Goal: Task Accomplishment & Management: Complete application form

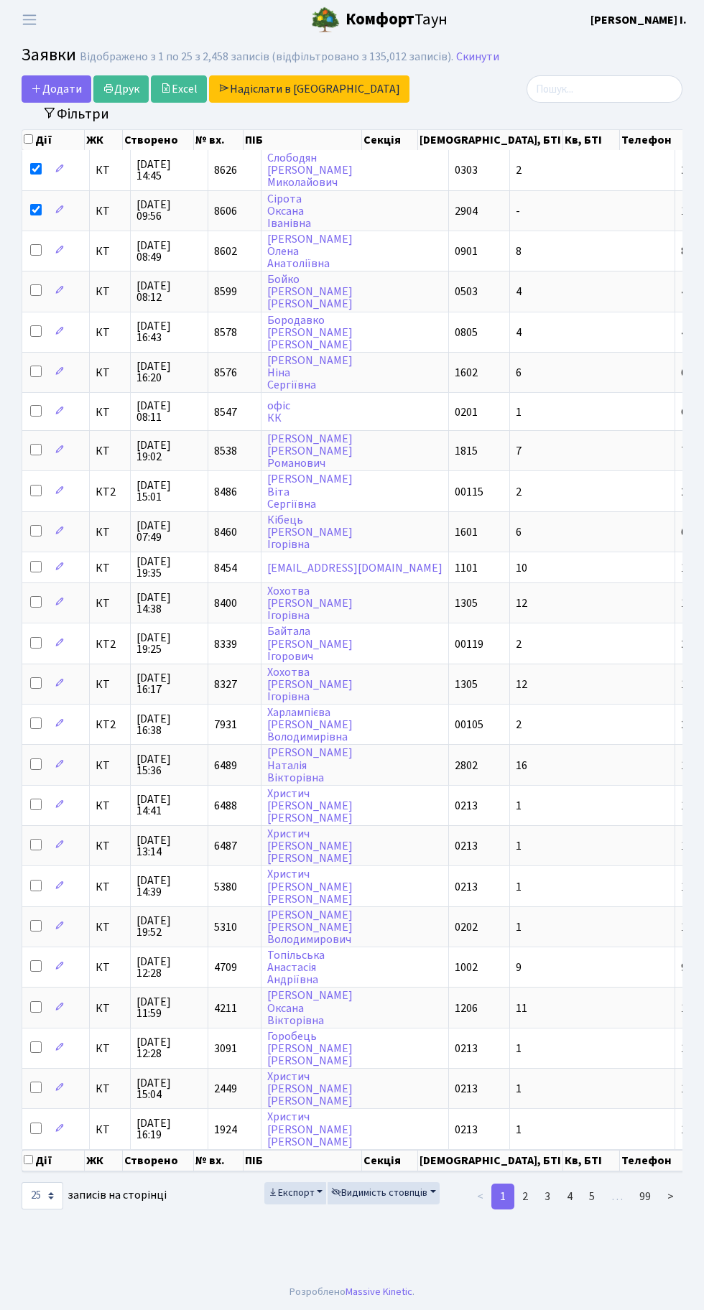
select select "25"
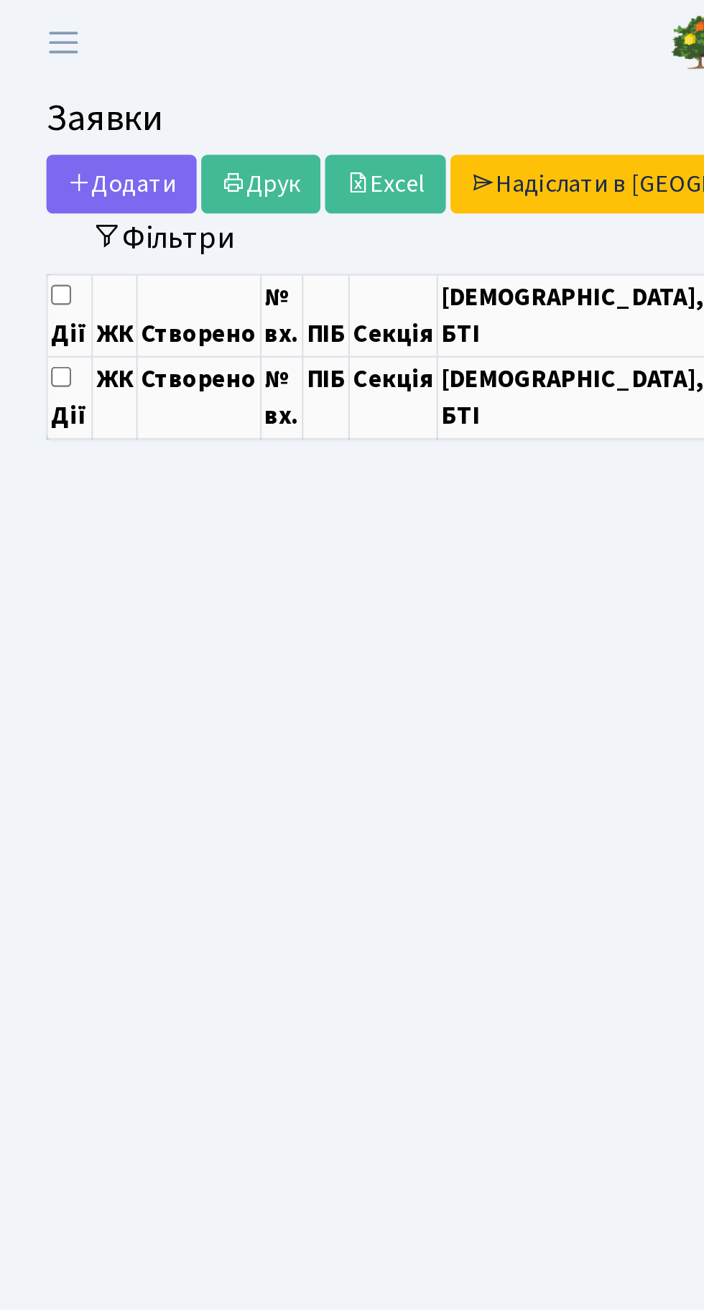
select select "25"
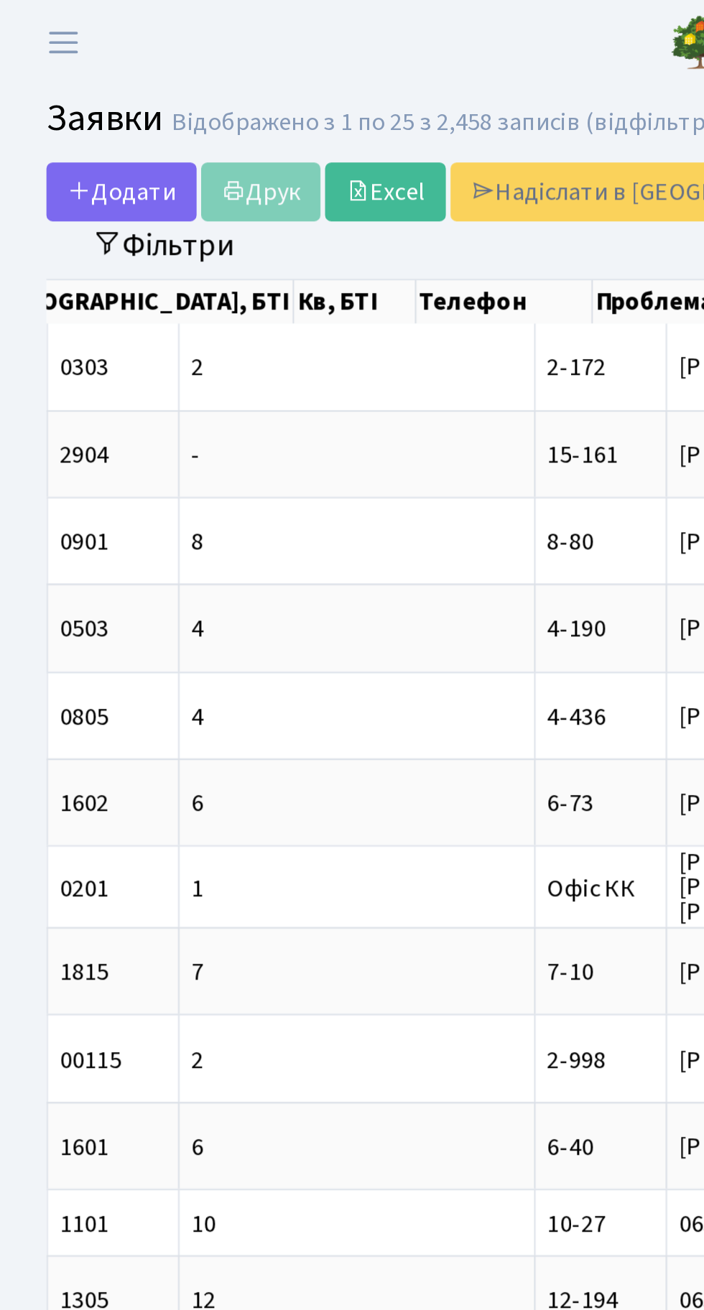
scroll to position [0, 465]
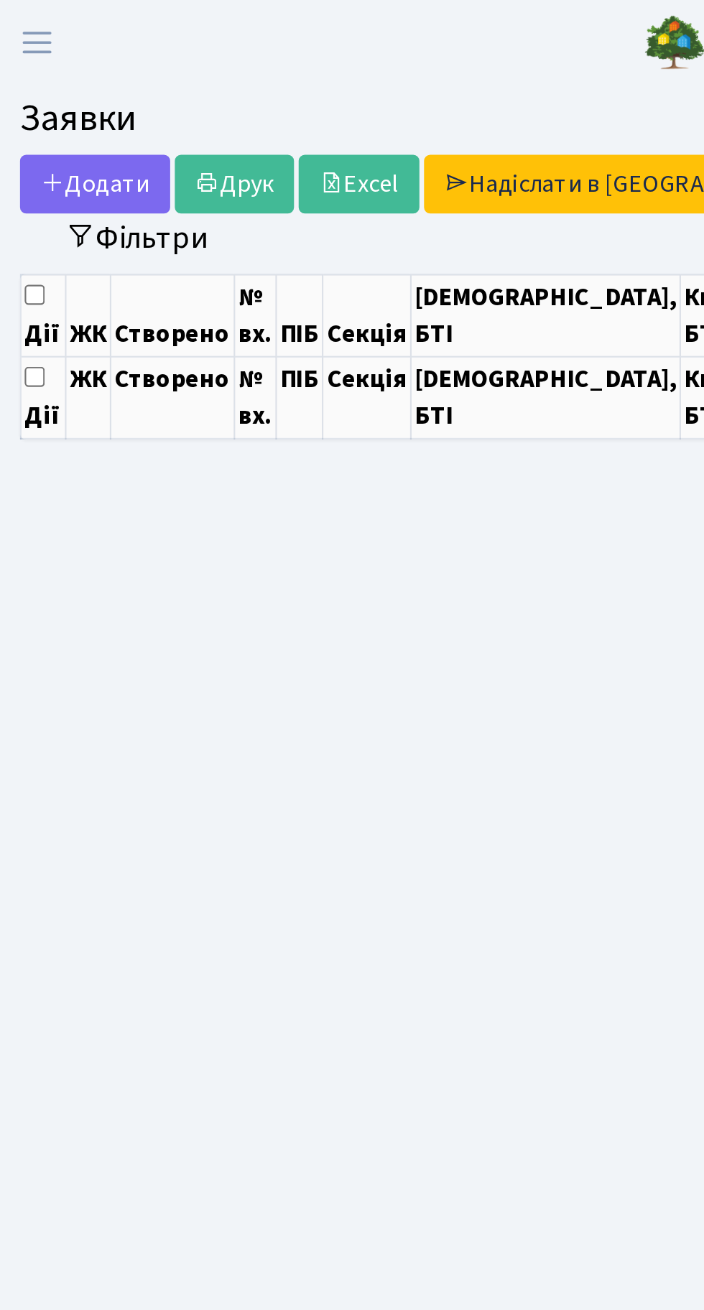
select select "25"
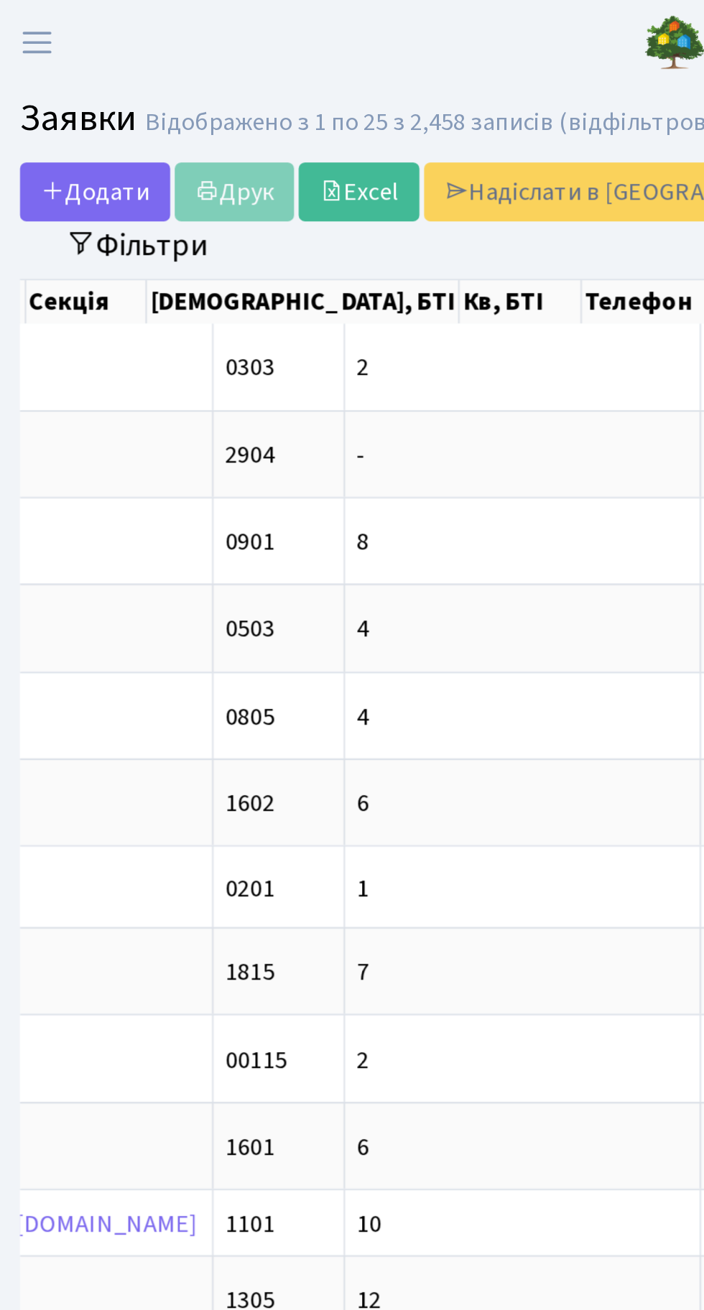
scroll to position [0, 387]
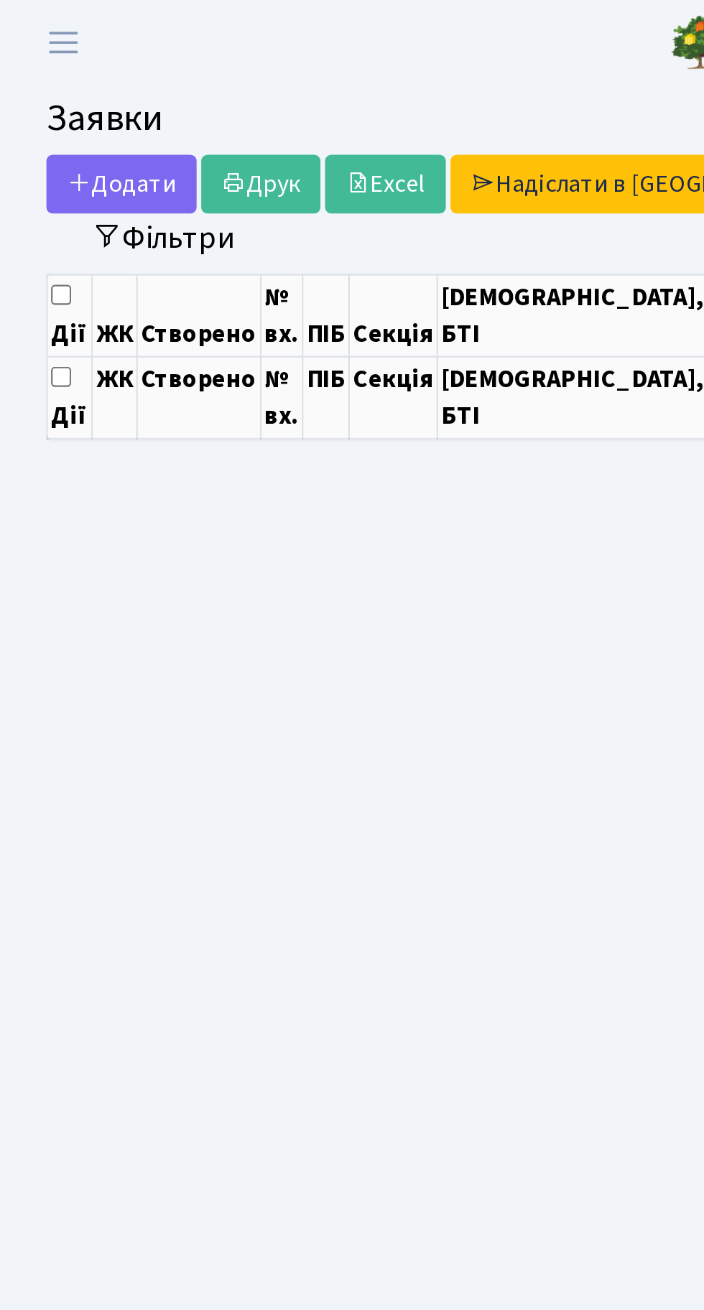
select select "25"
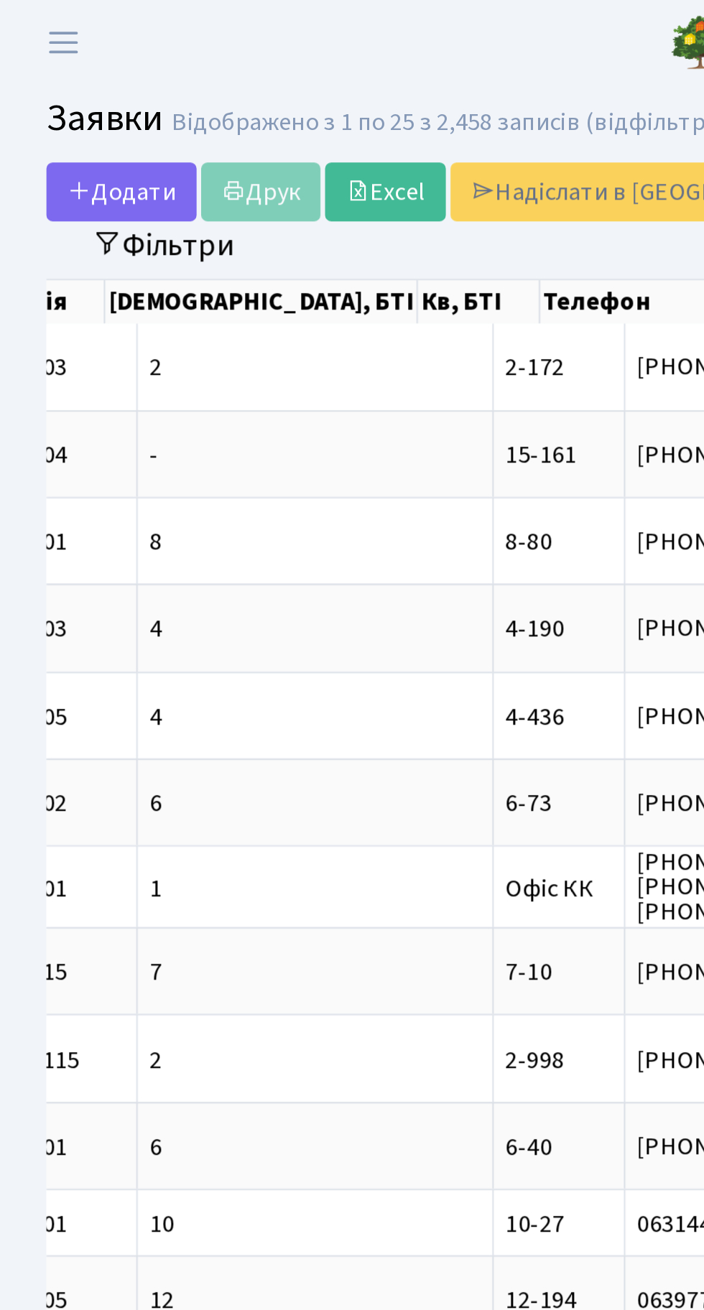
scroll to position [0, 446]
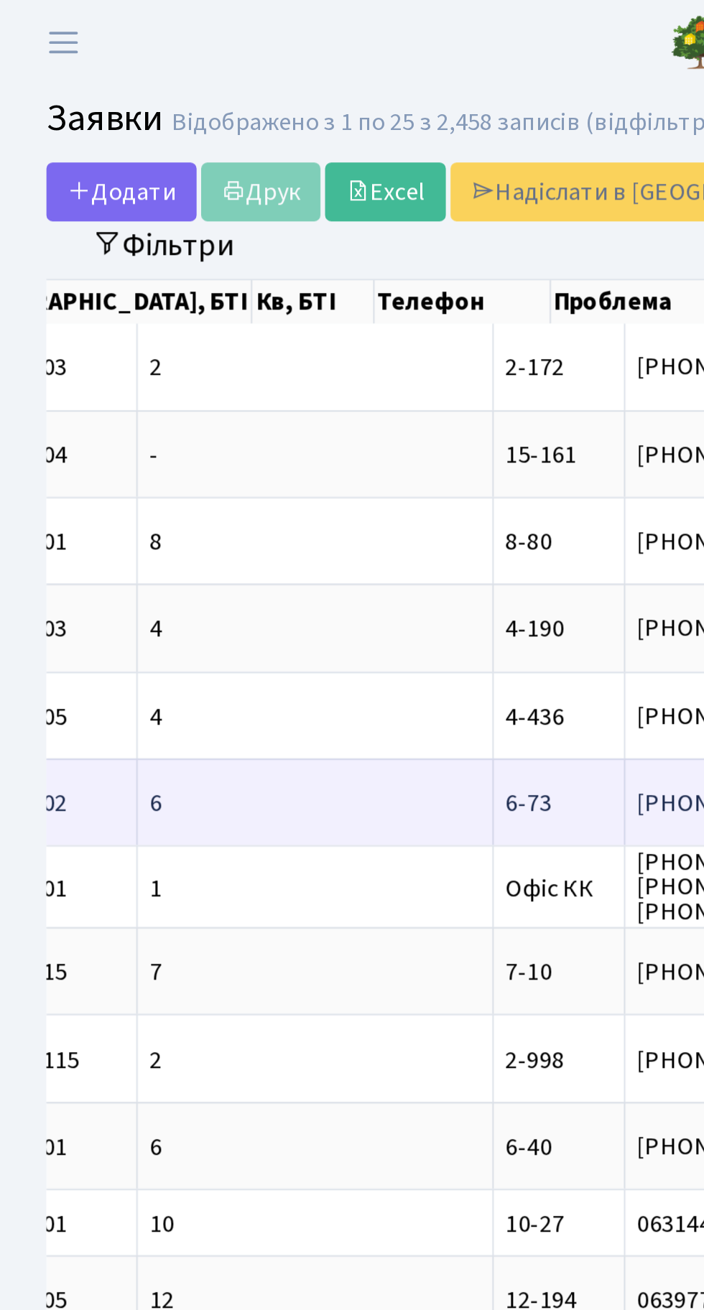
click at [404, 371] on span "Добрий день. По[...]" at bounding box center [454, 373] width 101 height 16
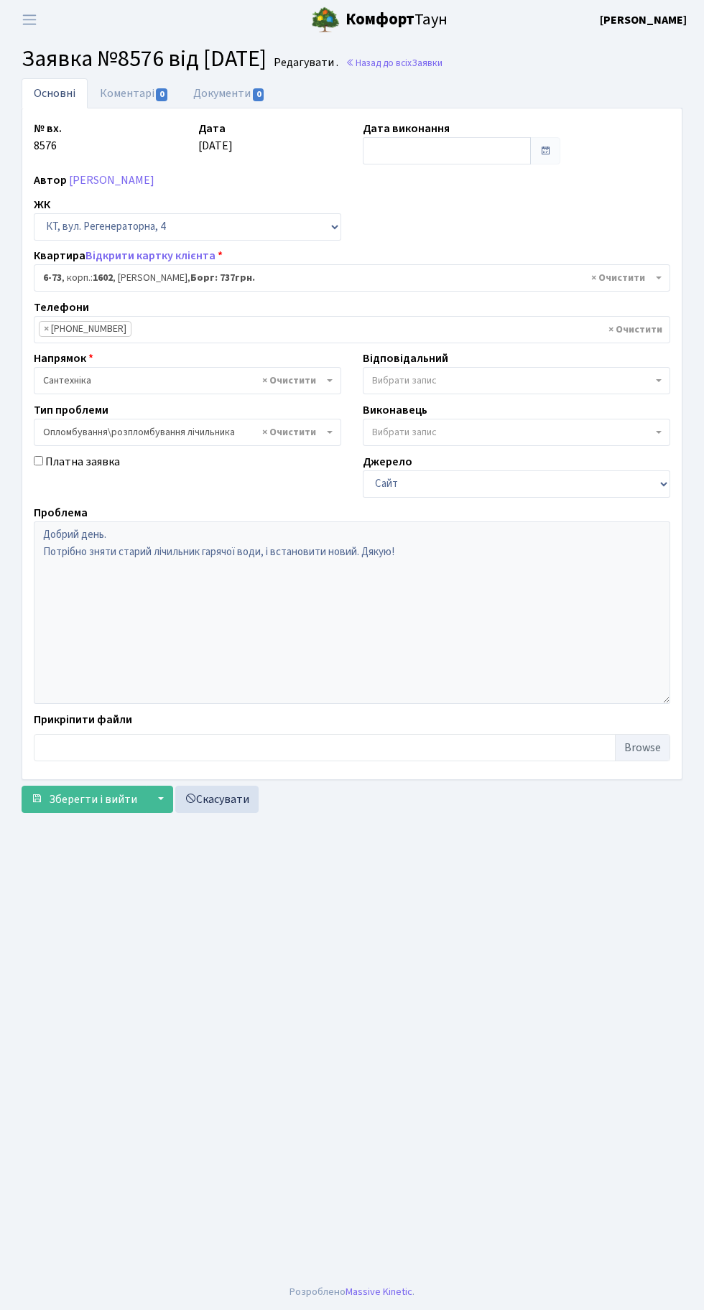
select select "5298"
select select "30"
click at [450, 155] on input "text" at bounding box center [447, 150] width 168 height 27
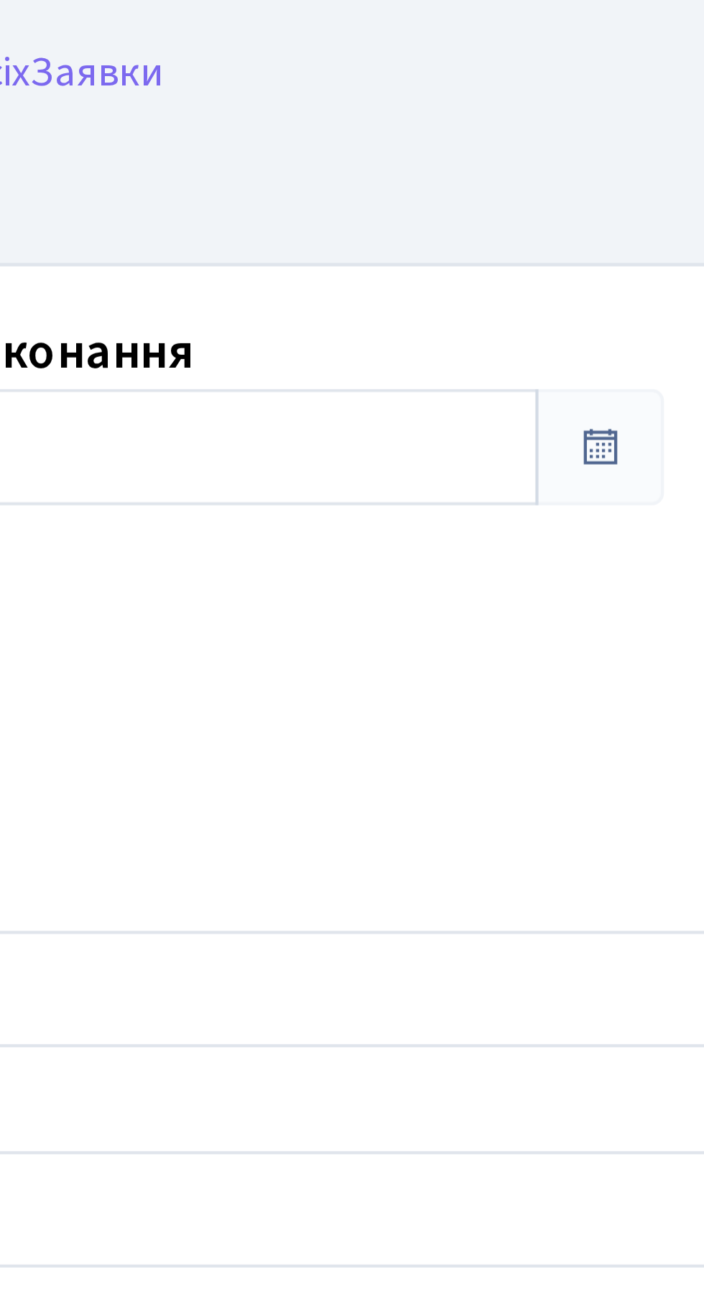
click at [472, 219] on div "№ вх. 8576 Дата [DATE] Дата виконання Автор [PERSON_NAME] ЖК - КТ, вул. Регенер…" at bounding box center [352, 444] width 658 height 648
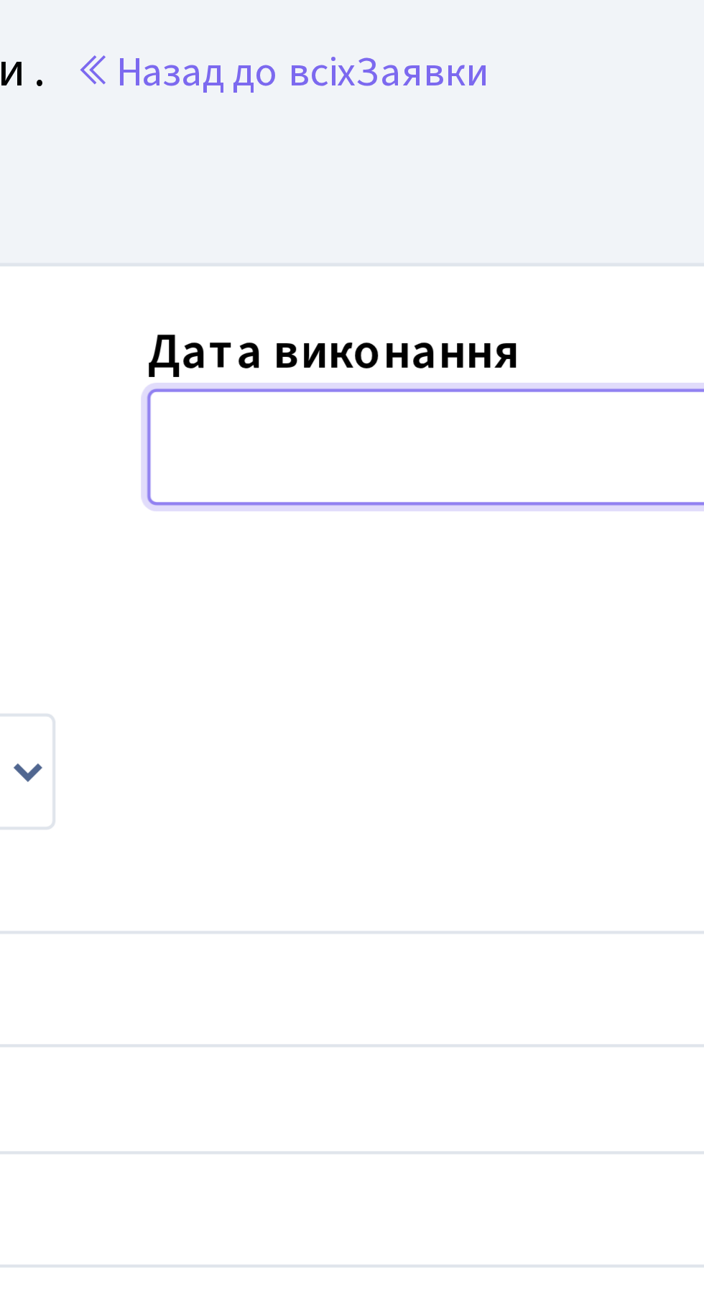
click at [411, 147] on input "text" at bounding box center [447, 150] width 168 height 27
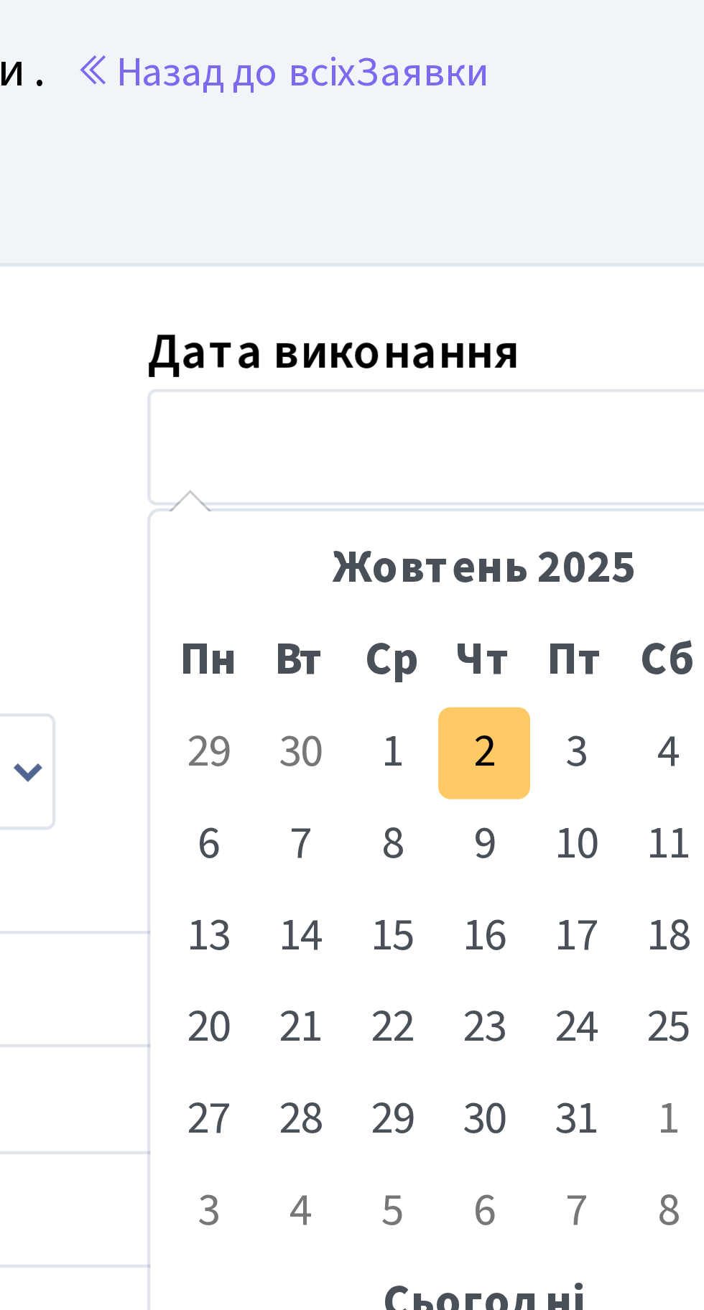
click at [441, 220] on td "2" at bounding box center [442, 223] width 22 height 22
type input "[DATE]"
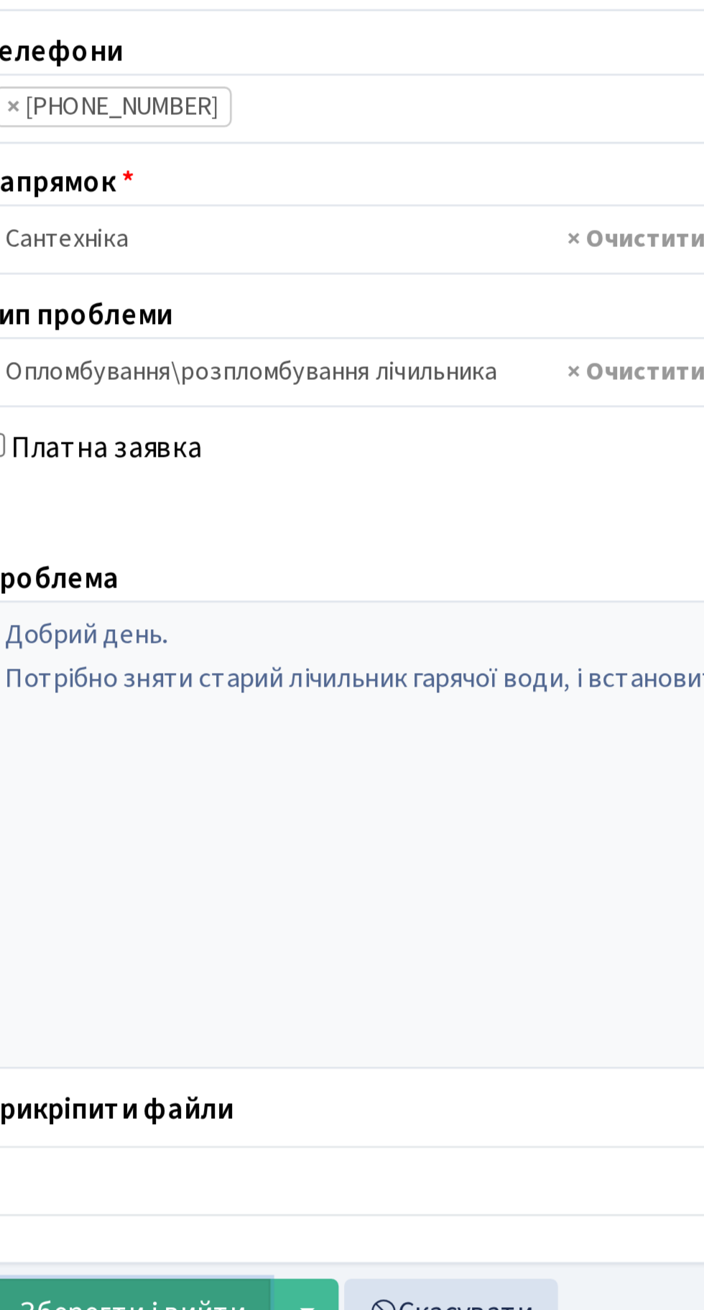
click at [97, 801] on span "Зберегти і вийти" at bounding box center [93, 799] width 88 height 16
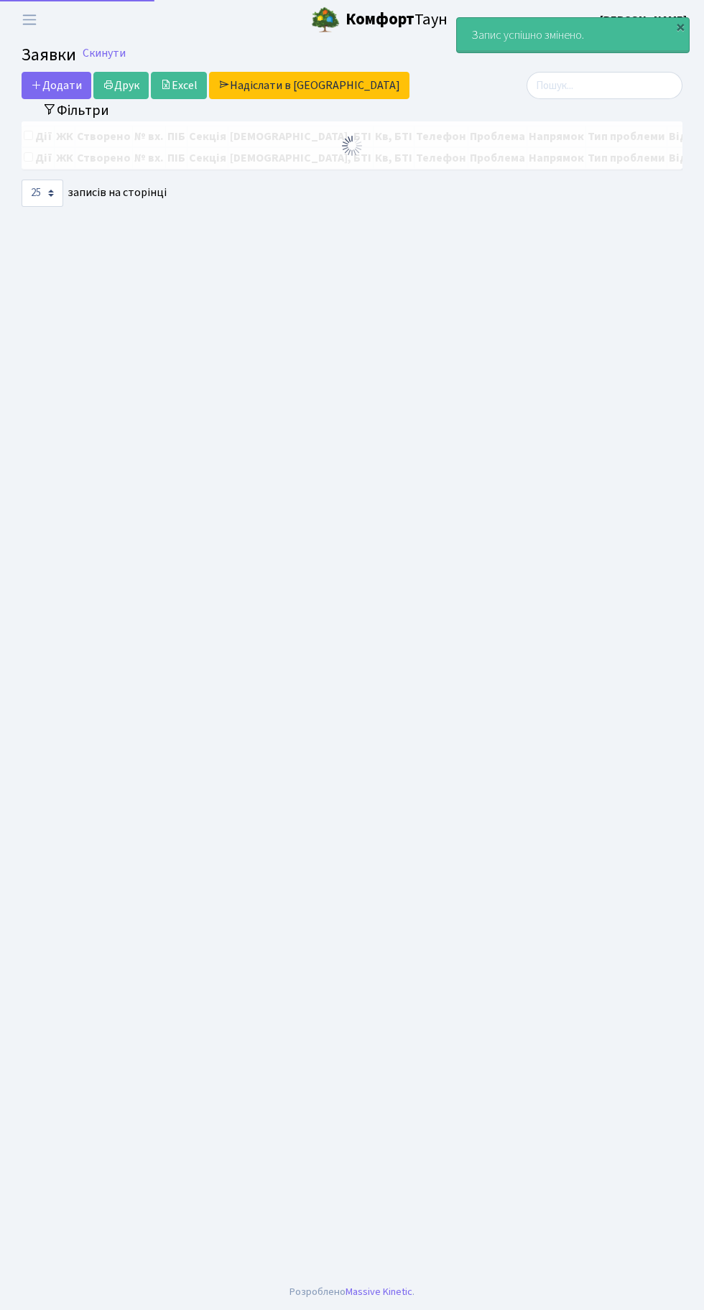
select select "25"
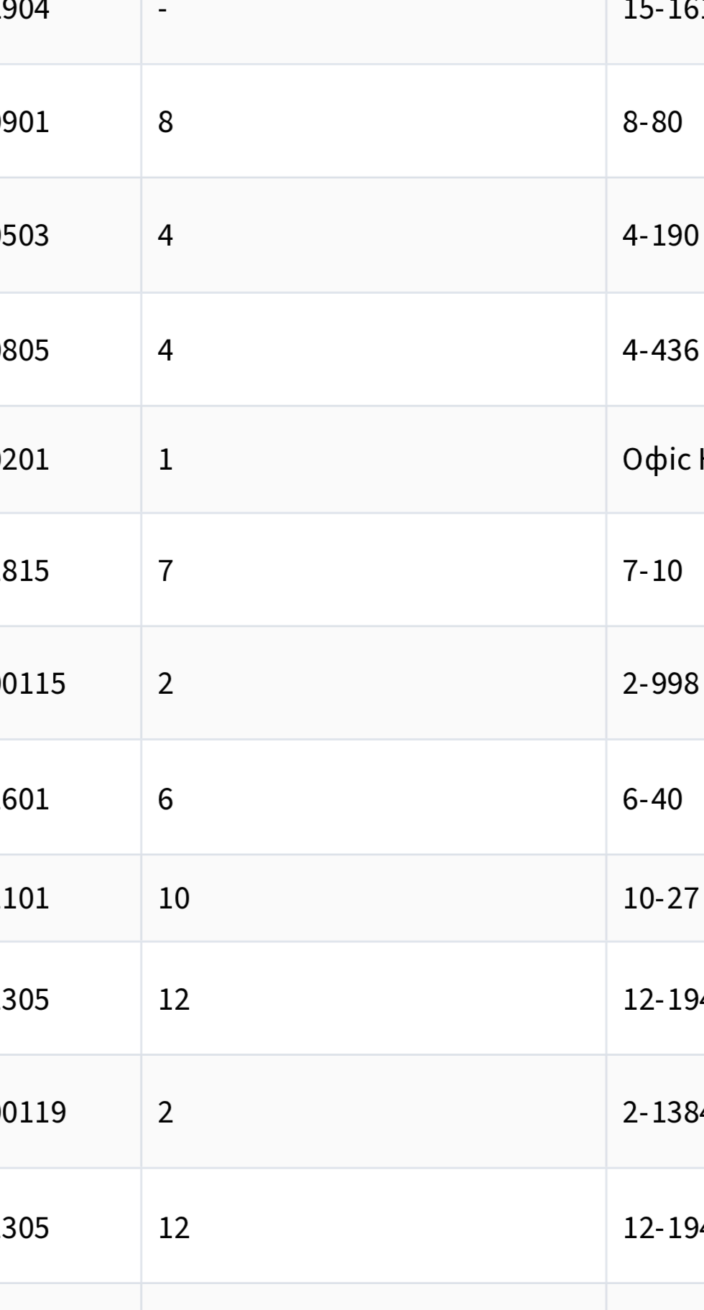
scroll to position [0, 92]
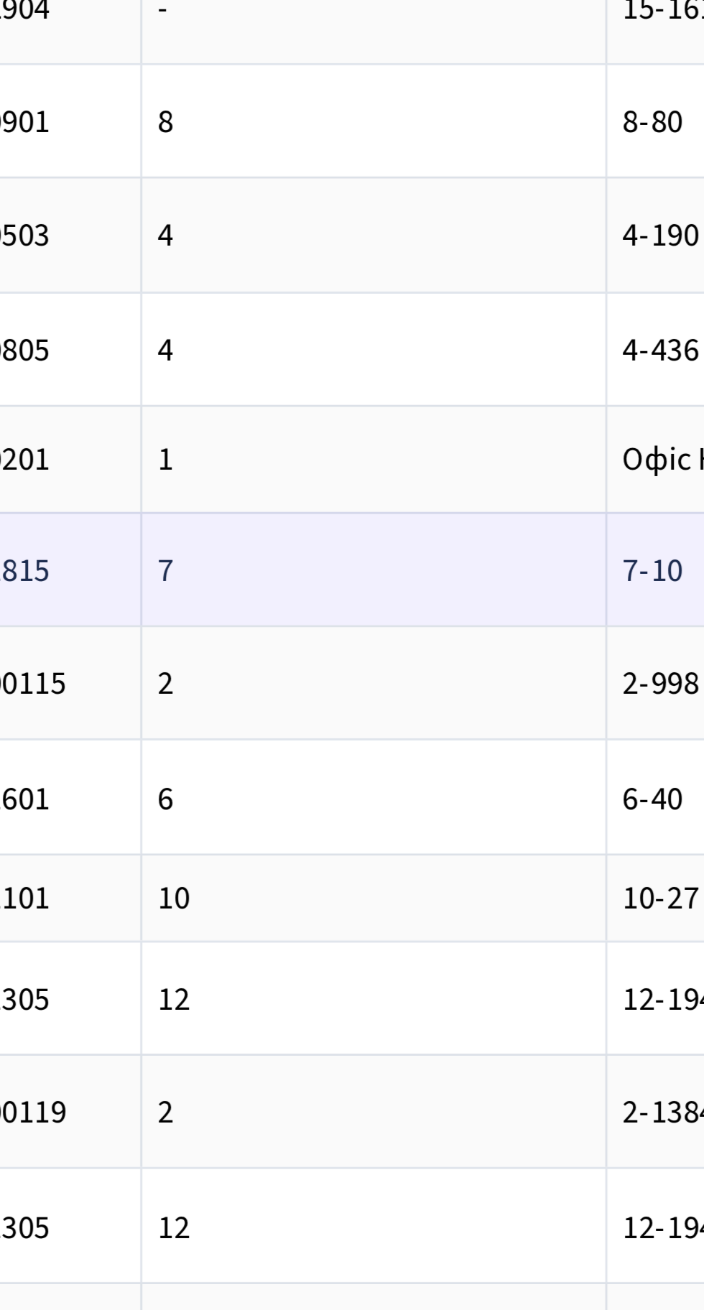
click at [589, 409] on span "7-10" at bounding box center [600, 411] width 22 height 16
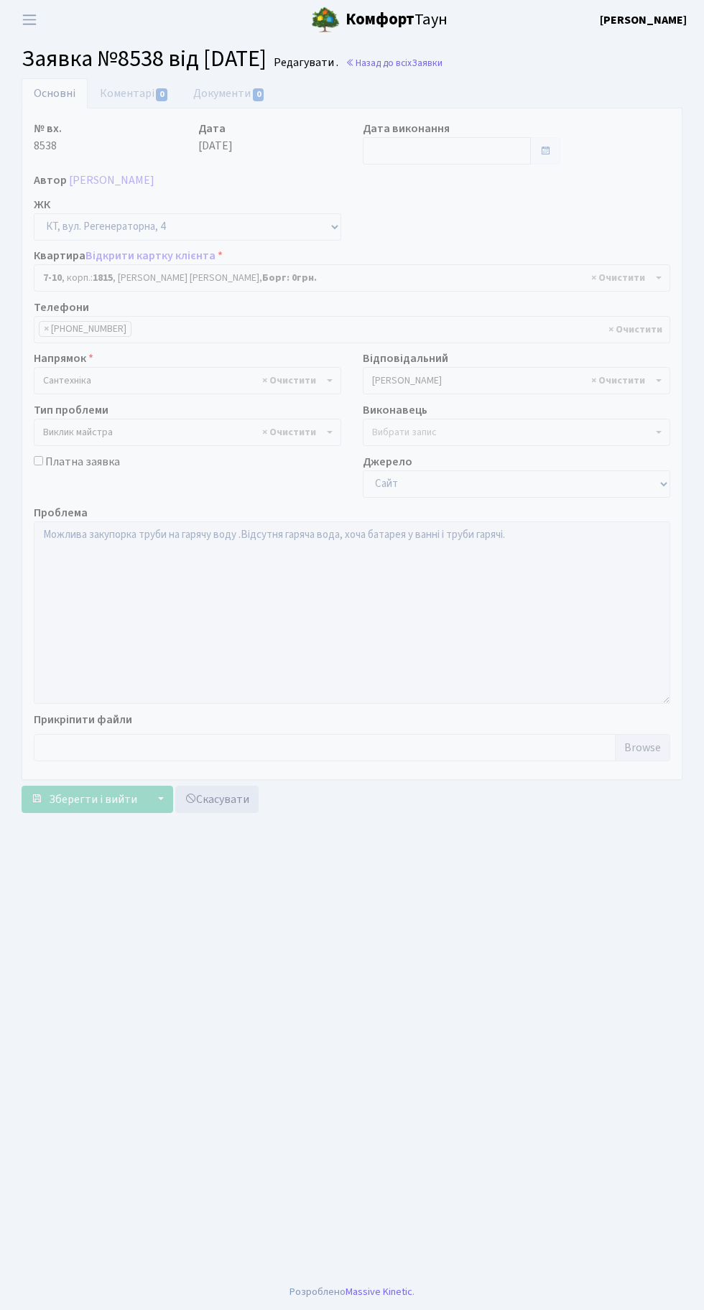
select select "5145"
select select "29"
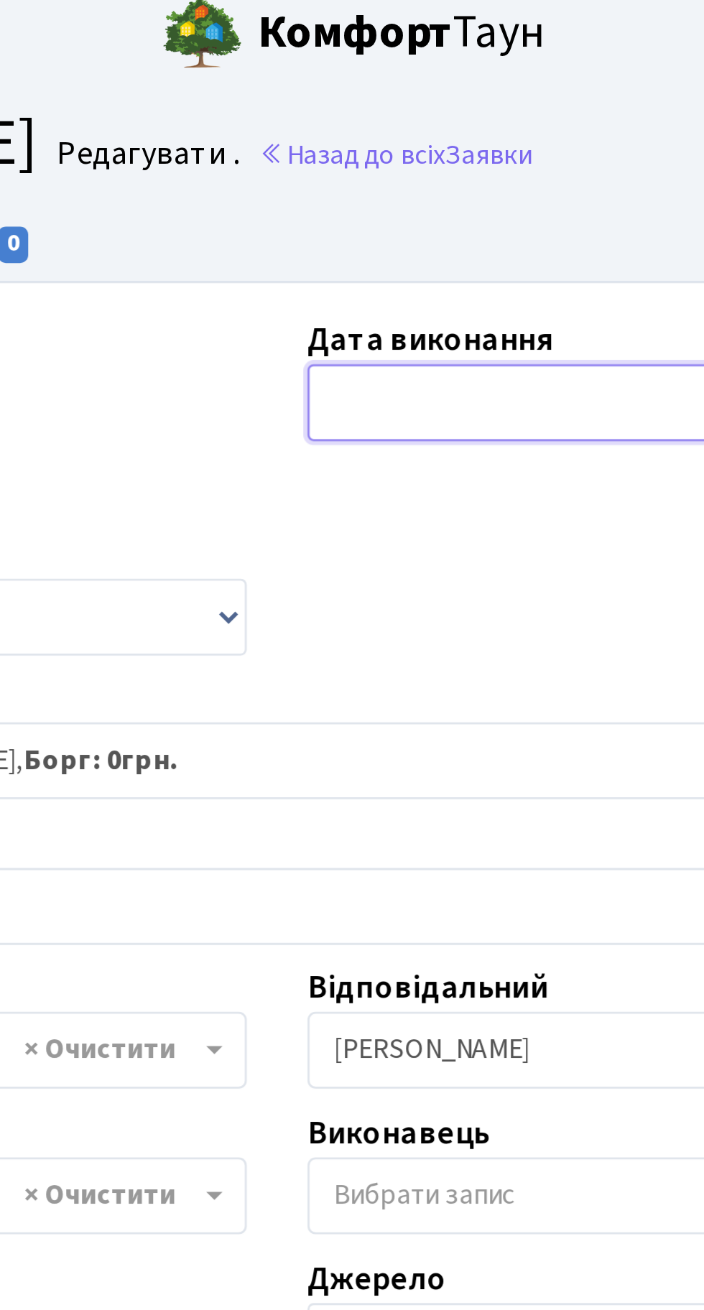
click at [404, 149] on input "text" at bounding box center [447, 150] width 168 height 27
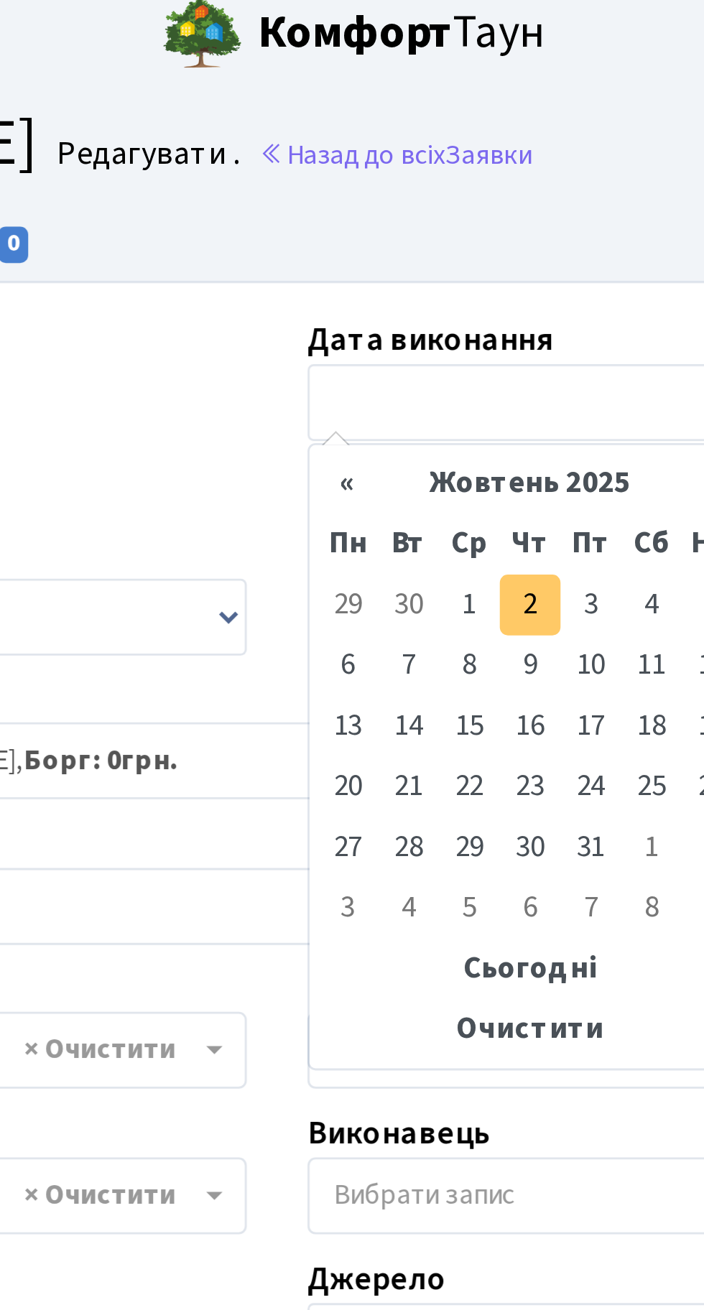
click at [443, 218] on td "2" at bounding box center [442, 223] width 22 height 22
type input "[DATE]"
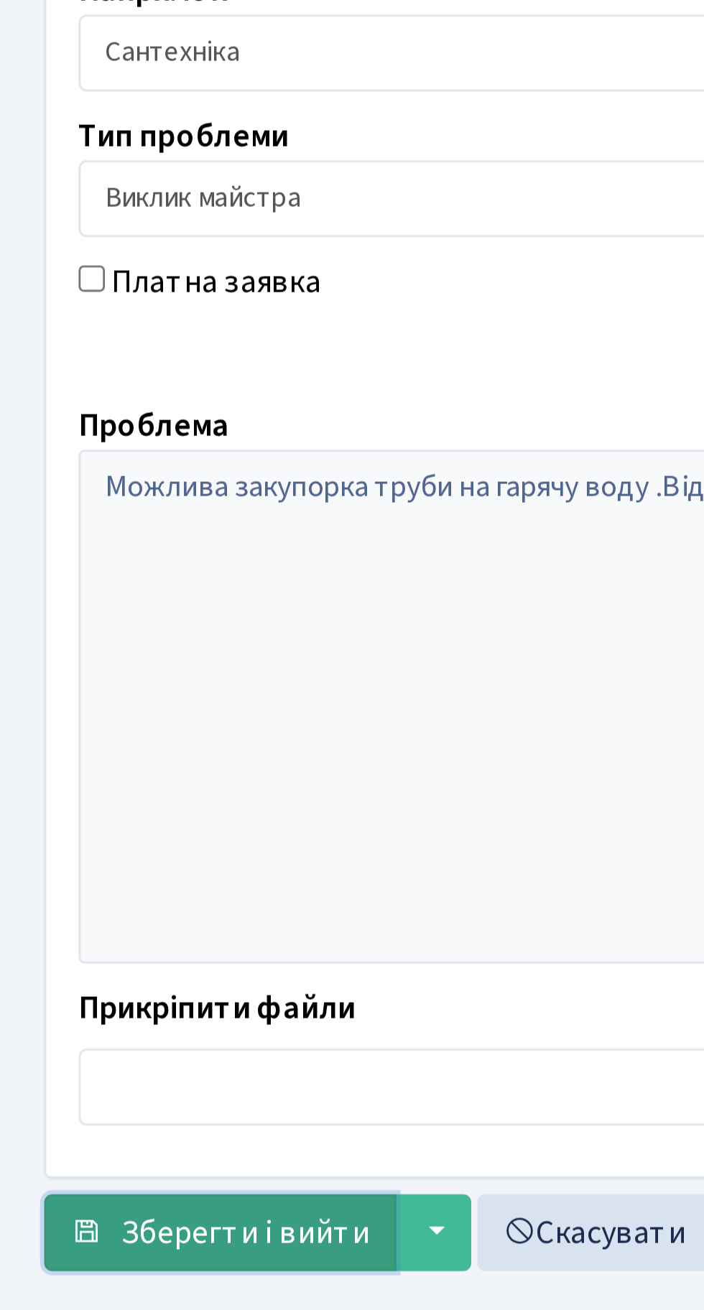
click at [102, 796] on span "Зберегти і вийти" at bounding box center [93, 799] width 88 height 16
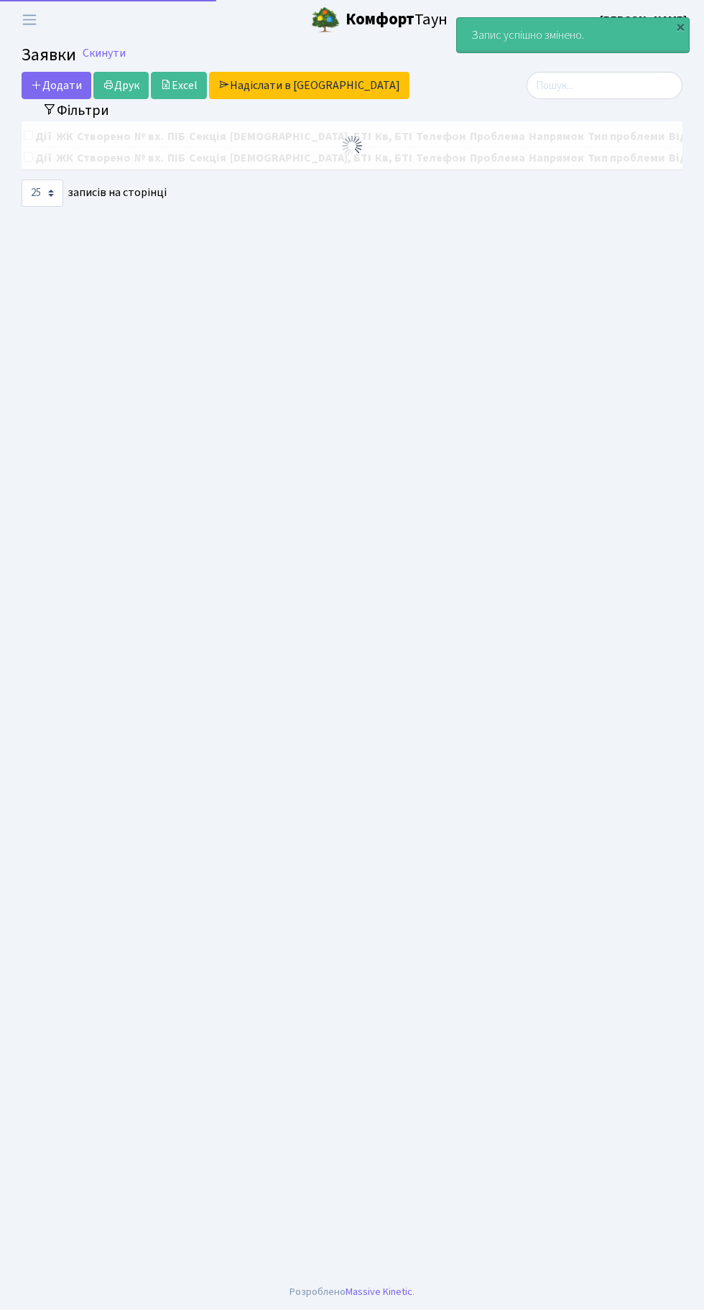
select select "25"
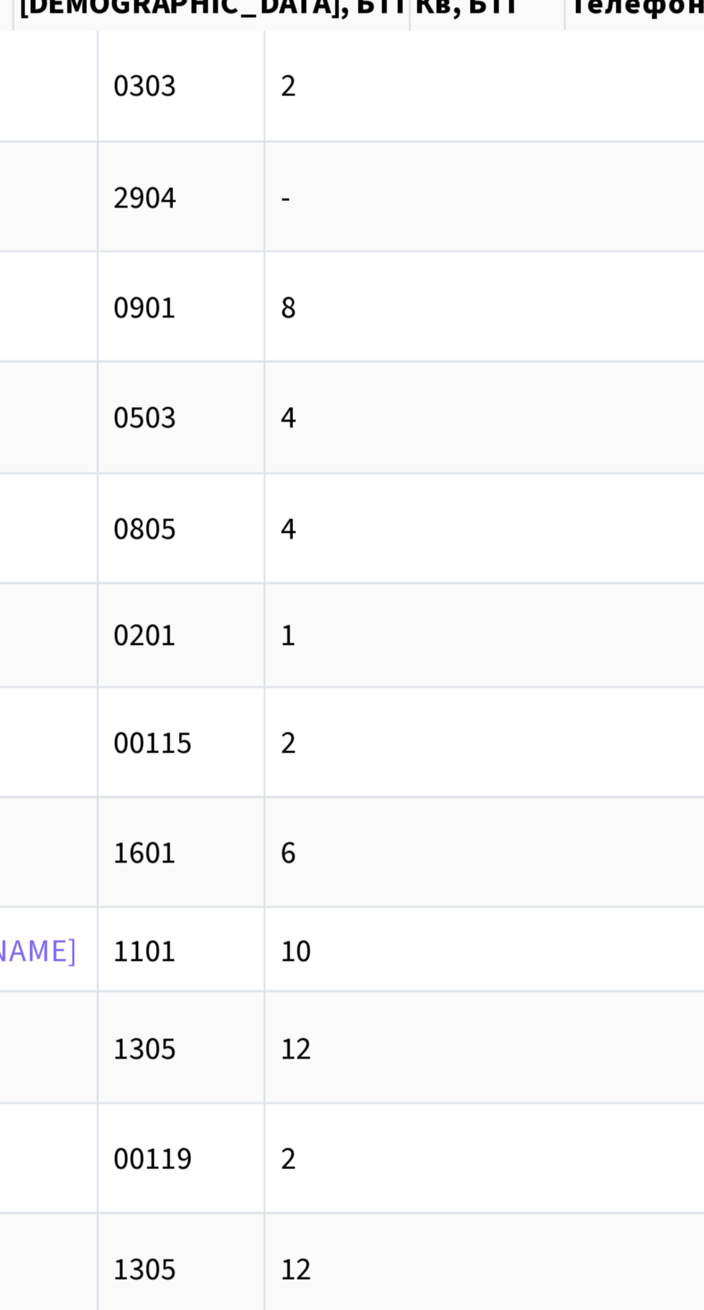
scroll to position [0, 139]
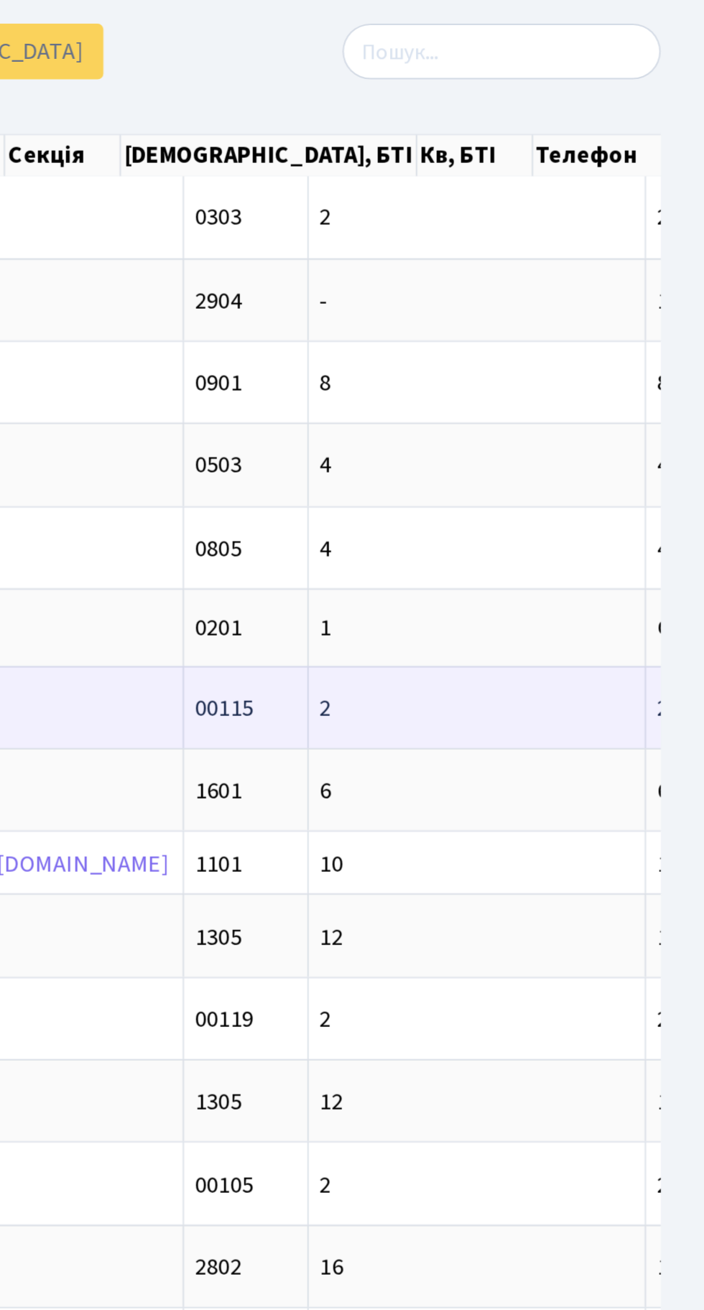
click at [510, 421] on td "2" at bounding box center [592, 410] width 165 height 40
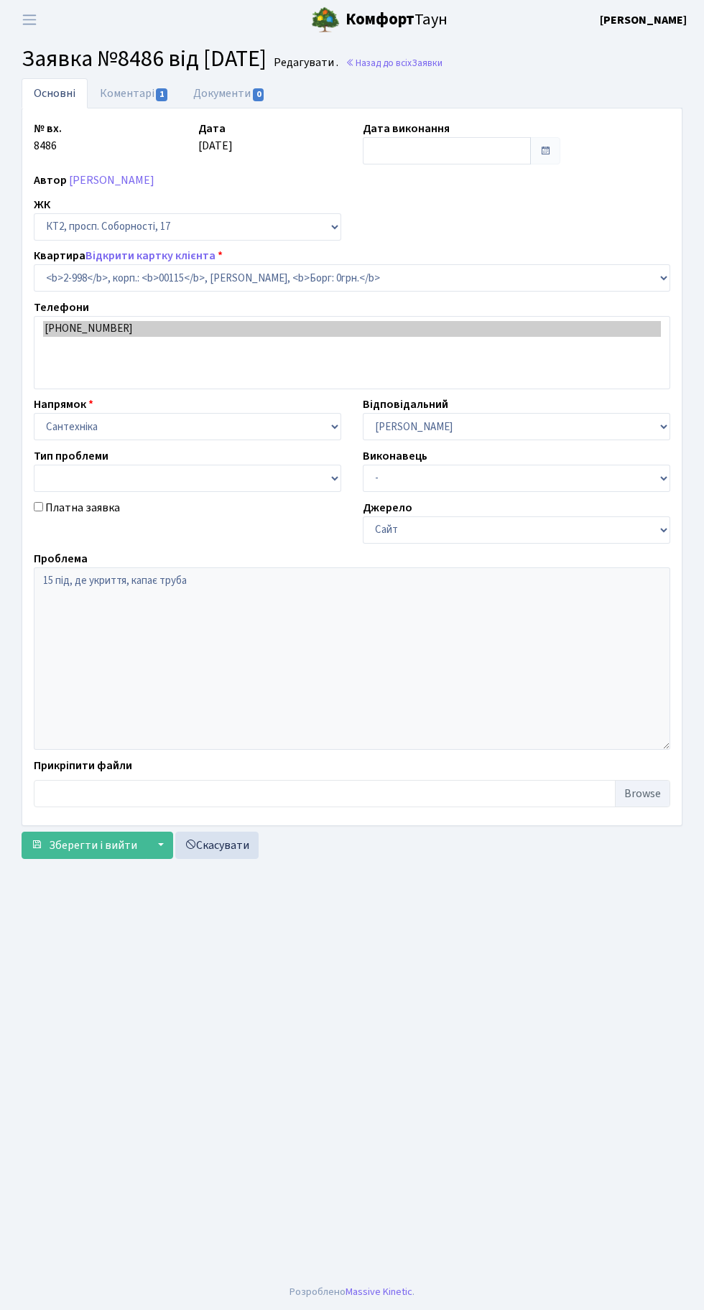
select select "12609"
click at [256, 831] on link "Скасувати" at bounding box center [216, 844] width 83 height 27
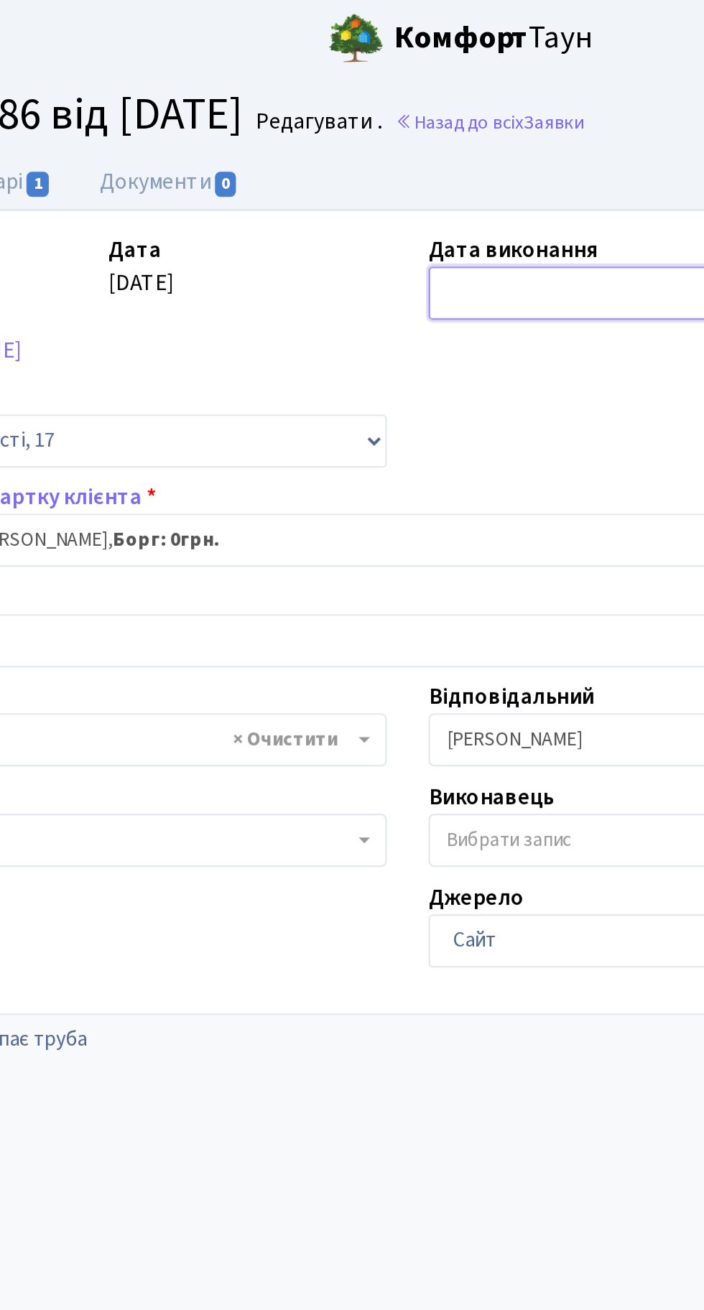
click at [389, 149] on input "text" at bounding box center [447, 150] width 168 height 27
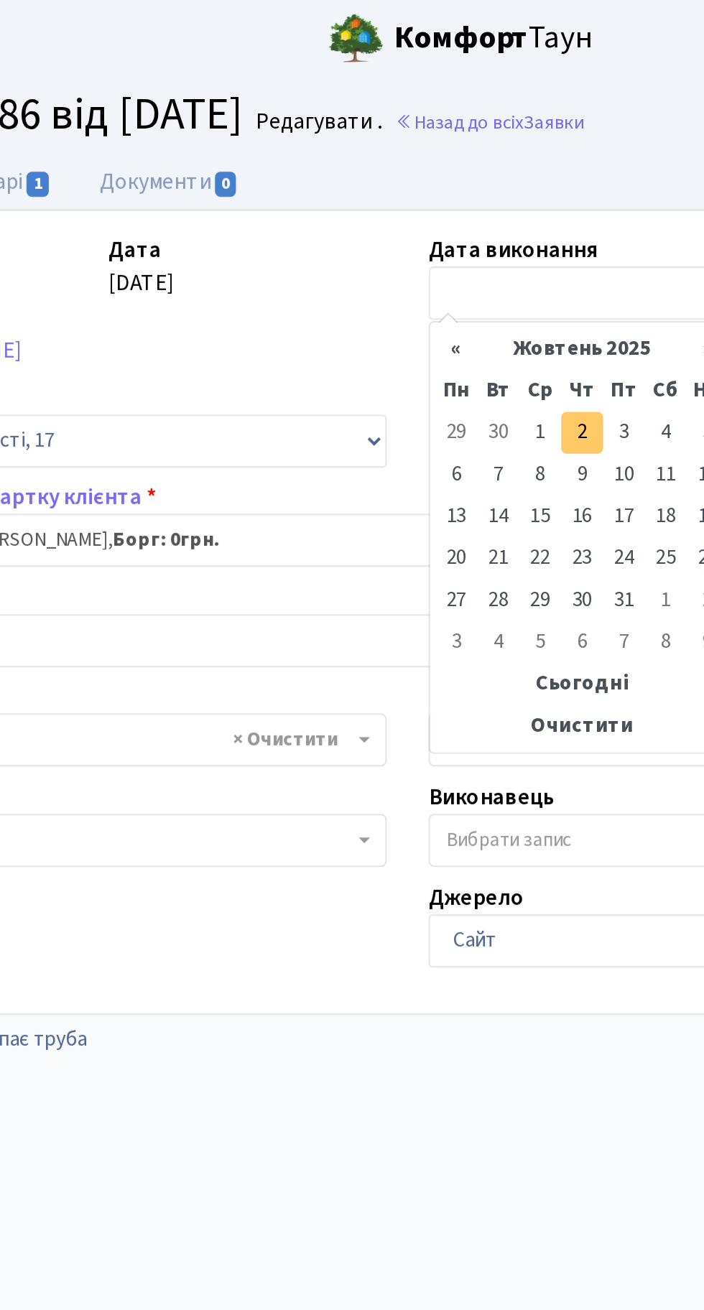
click at [441, 223] on td "2" at bounding box center [442, 223] width 22 height 22
type input "[DATE]"
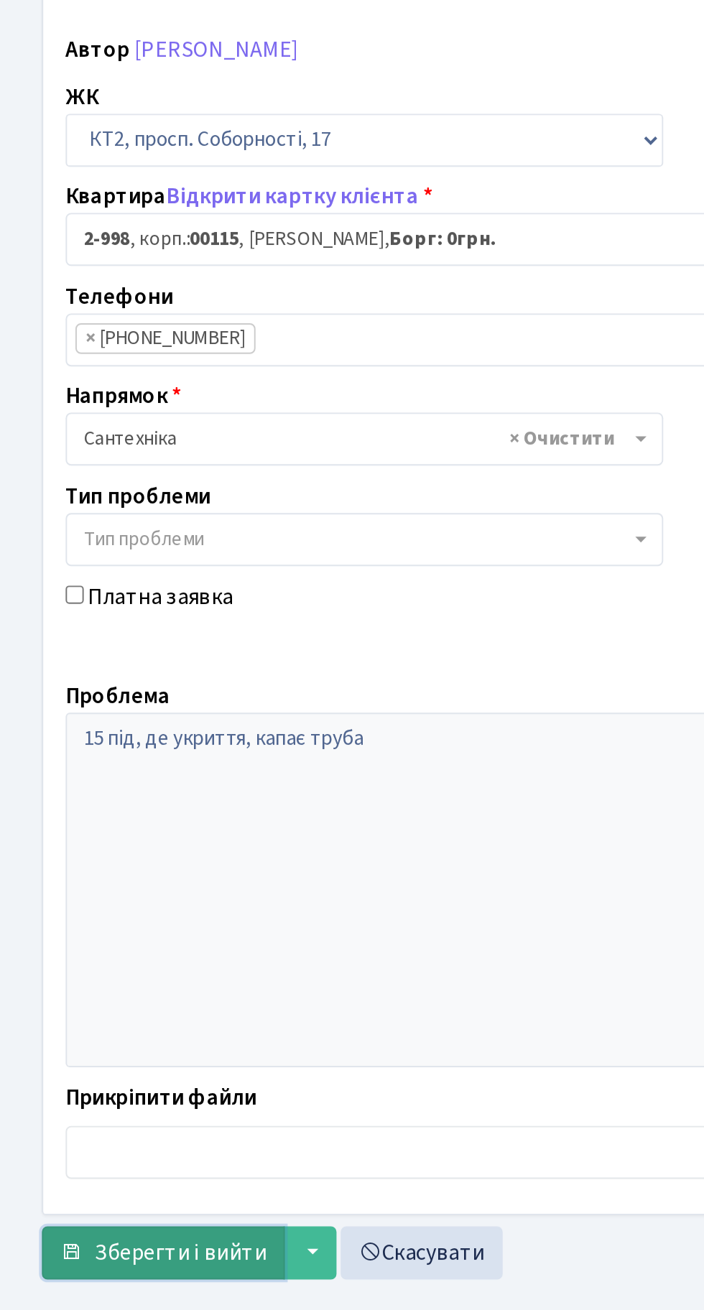
click at [78, 787] on button "Зберегти і вийти" at bounding box center [84, 798] width 125 height 27
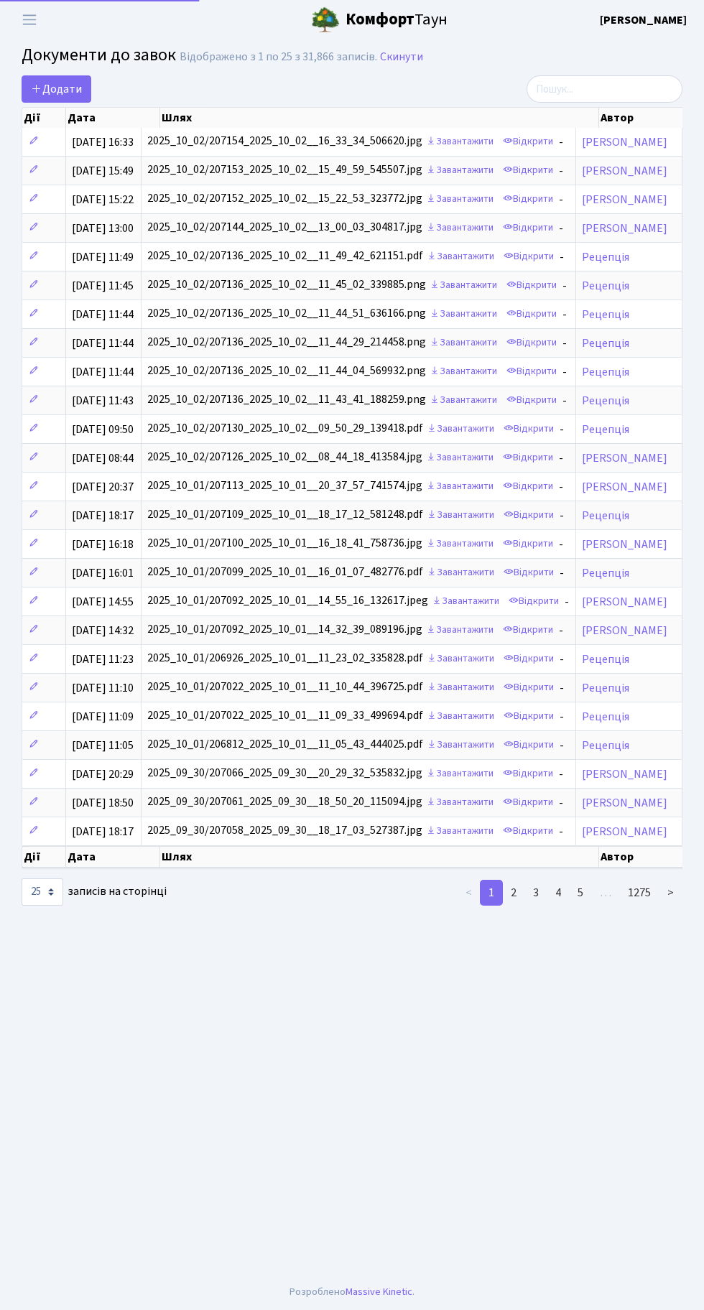
select select "25"
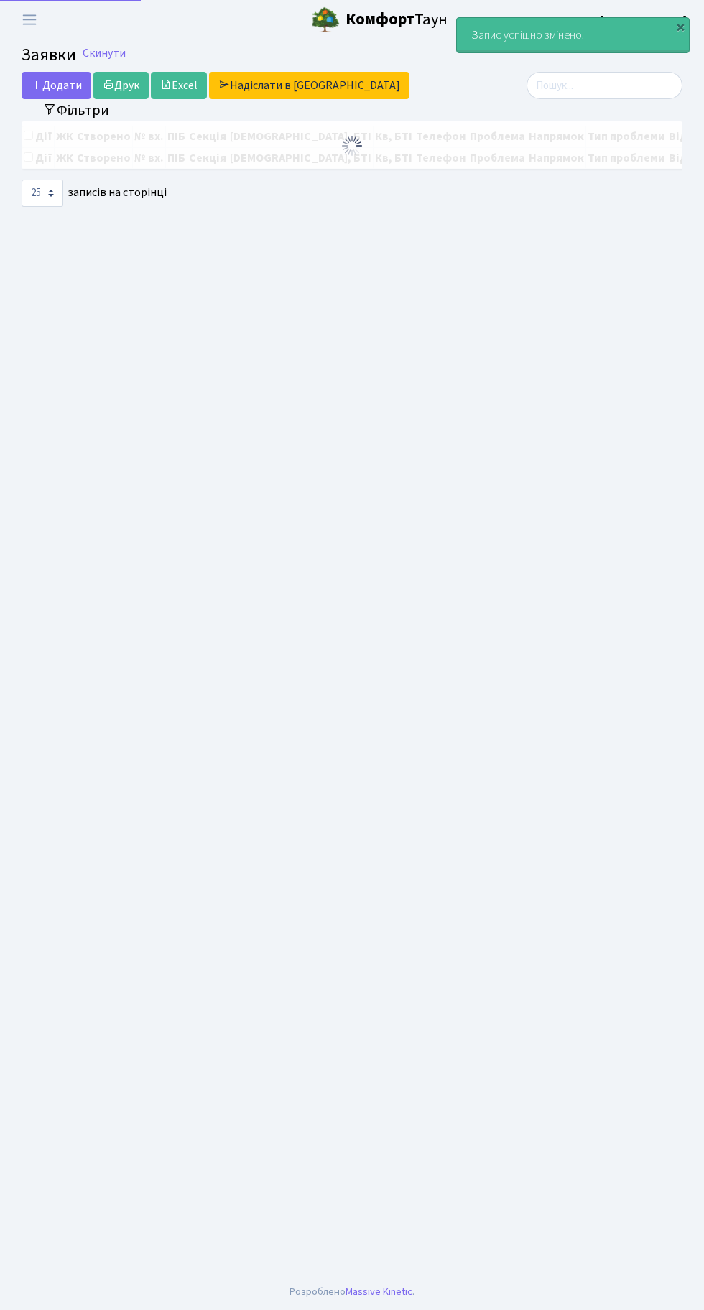
select select "25"
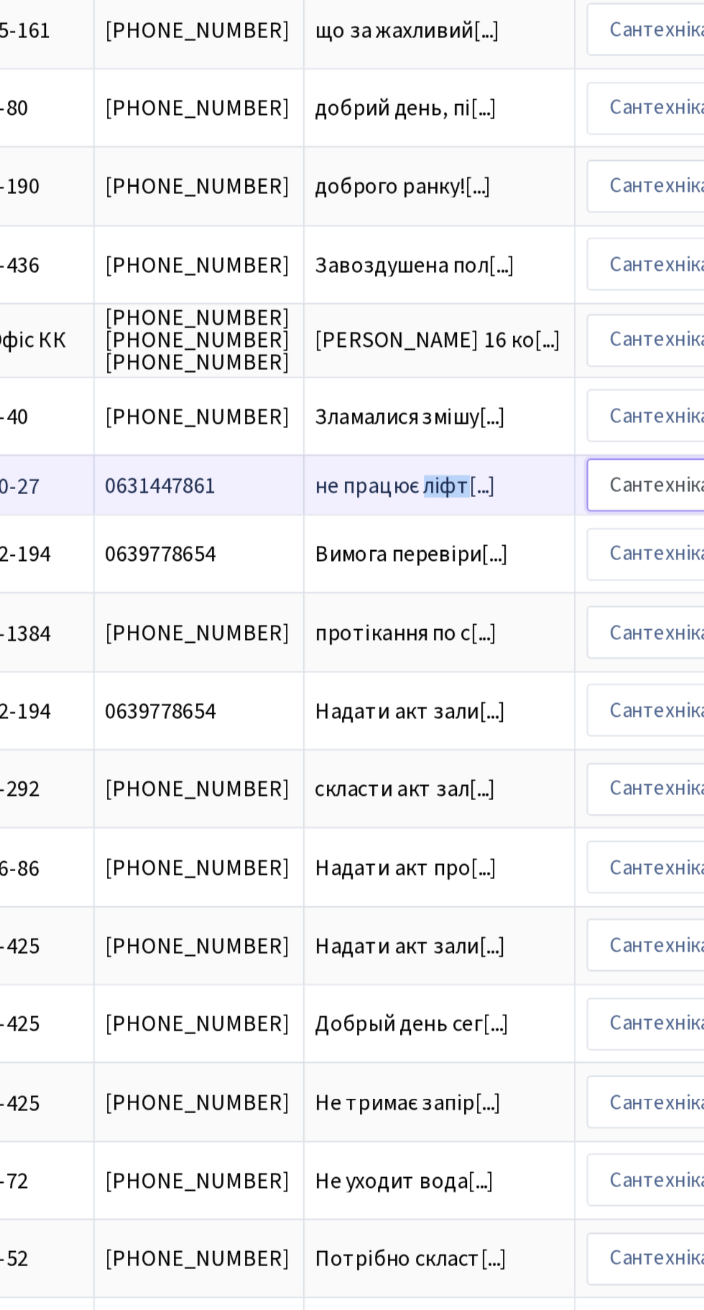
click at [566, 442] on select "- Адміністрація Домофон, СКД Ліфт Майстри Сантехніка Економічний відділ Електри…" at bounding box center [620, 445] width 108 height 27
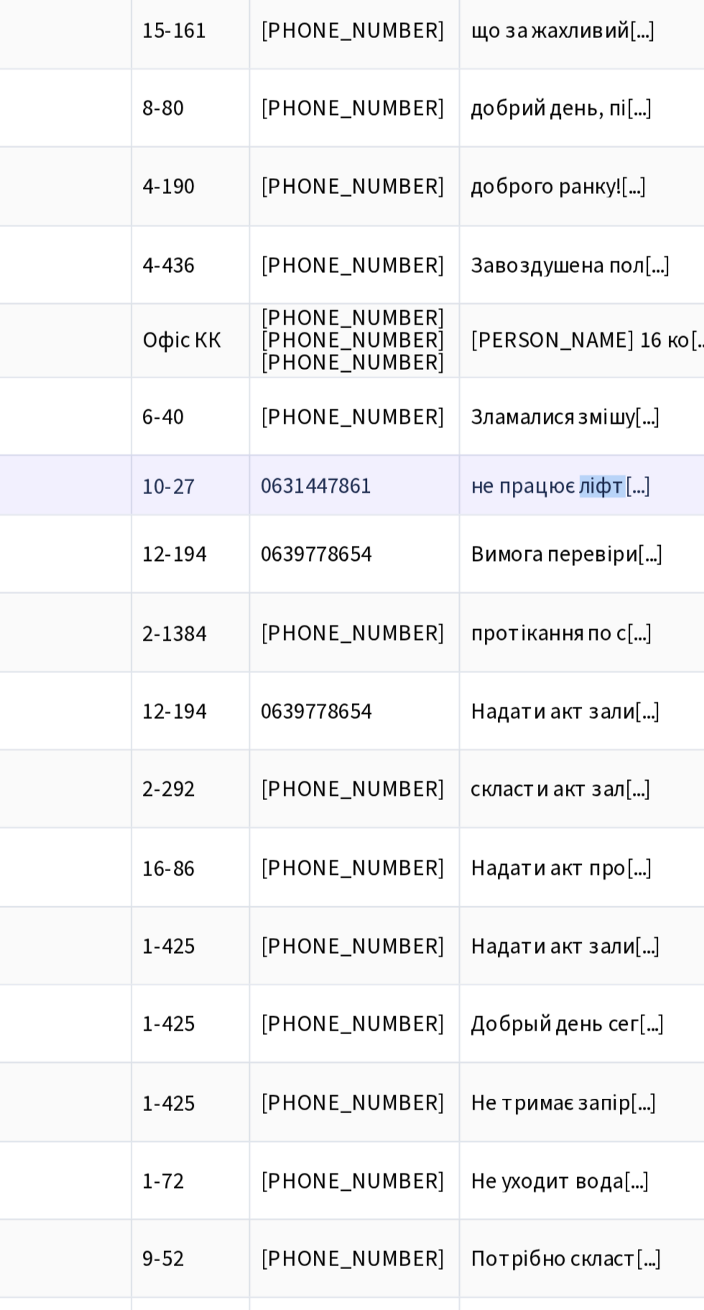
click at [647, 438] on select "- Адміністрація Домофон, СКД Ліфт Майстри Сантехніка Економічний відділ Електри…" at bounding box center [701, 445] width 108 height 27
click at [647, 442] on select "- Адміністрація Домофон, СКД Ліфт Майстри Сантехніка Економічний відділ Електри…" at bounding box center [701, 445] width 108 height 27
select select "16"
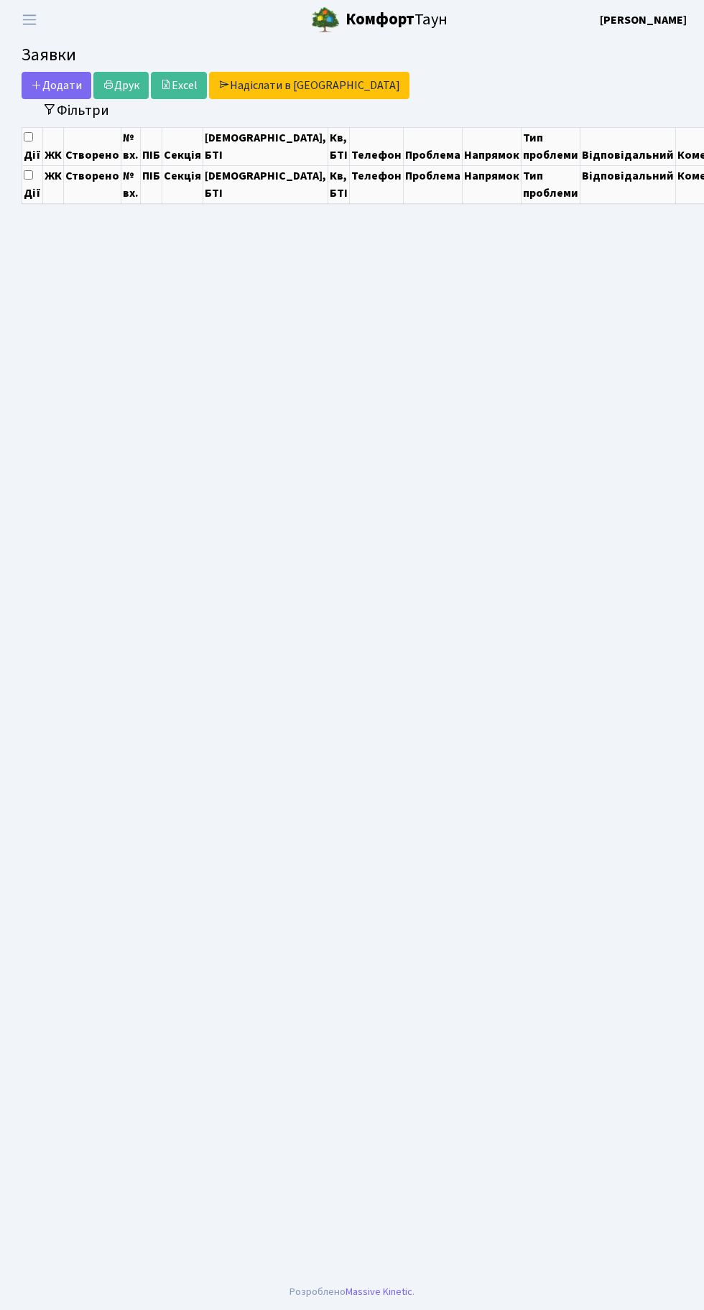
select select "25"
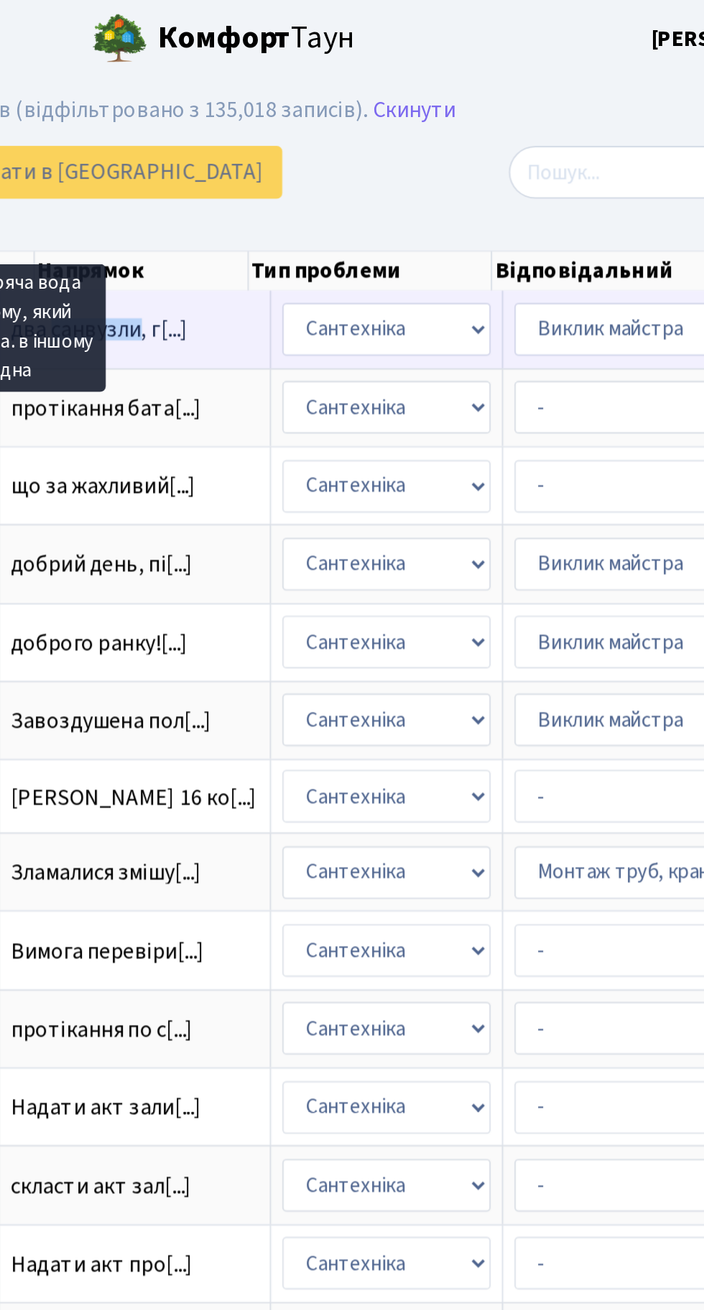
scroll to position [0, 583]
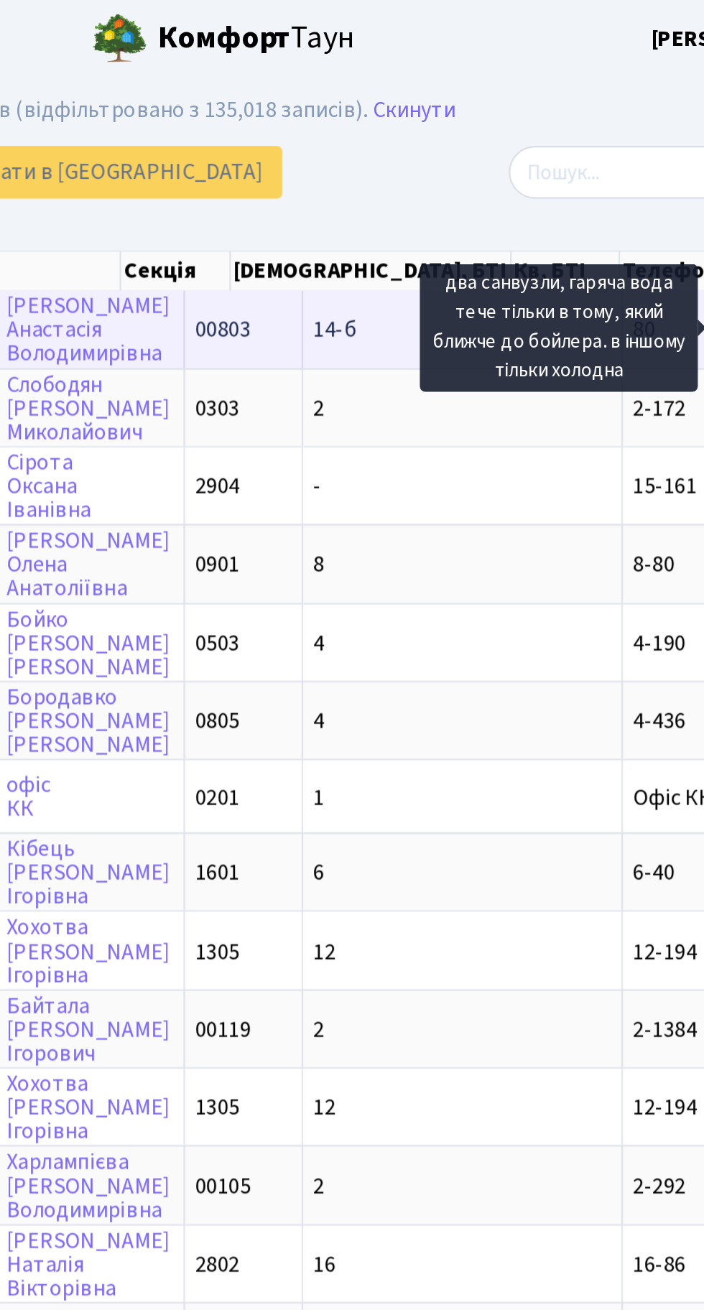
click at [444, 173] on td "14-б" at bounding box center [502, 169] width 165 height 39
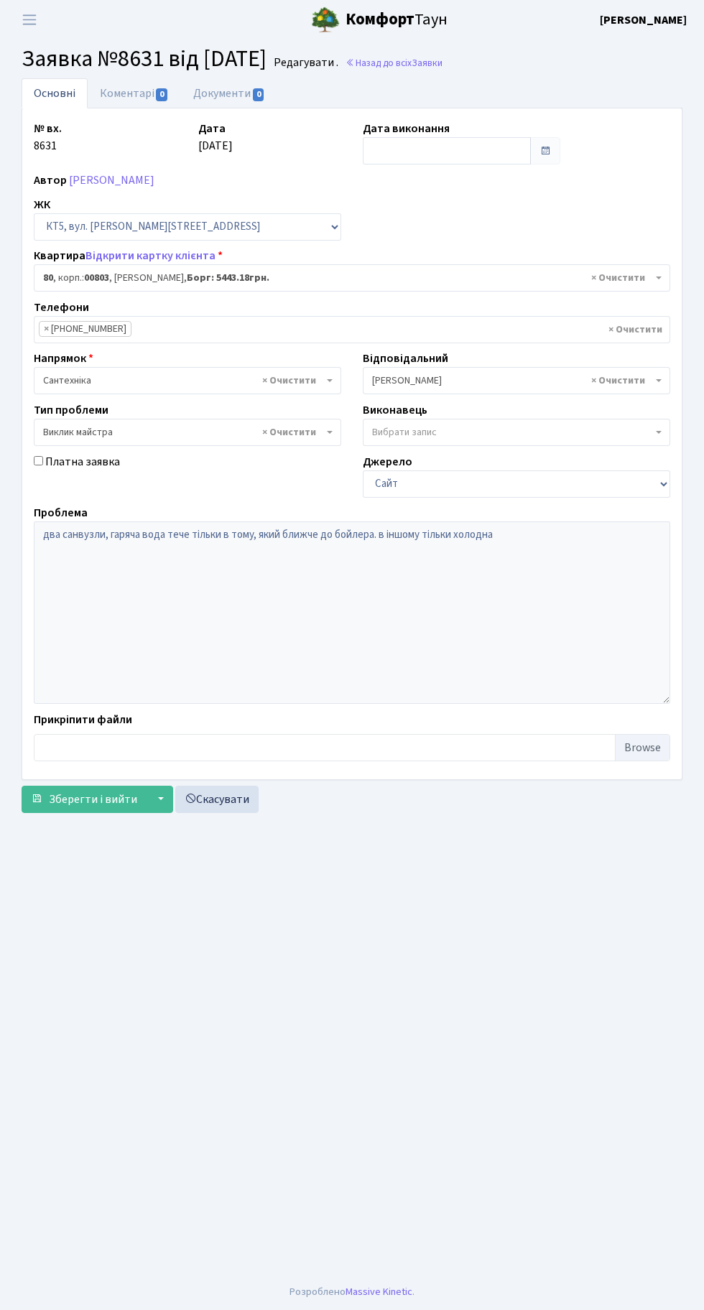
select select "17610"
select select "29"
